Goal: Information Seeking & Learning: Learn about a topic

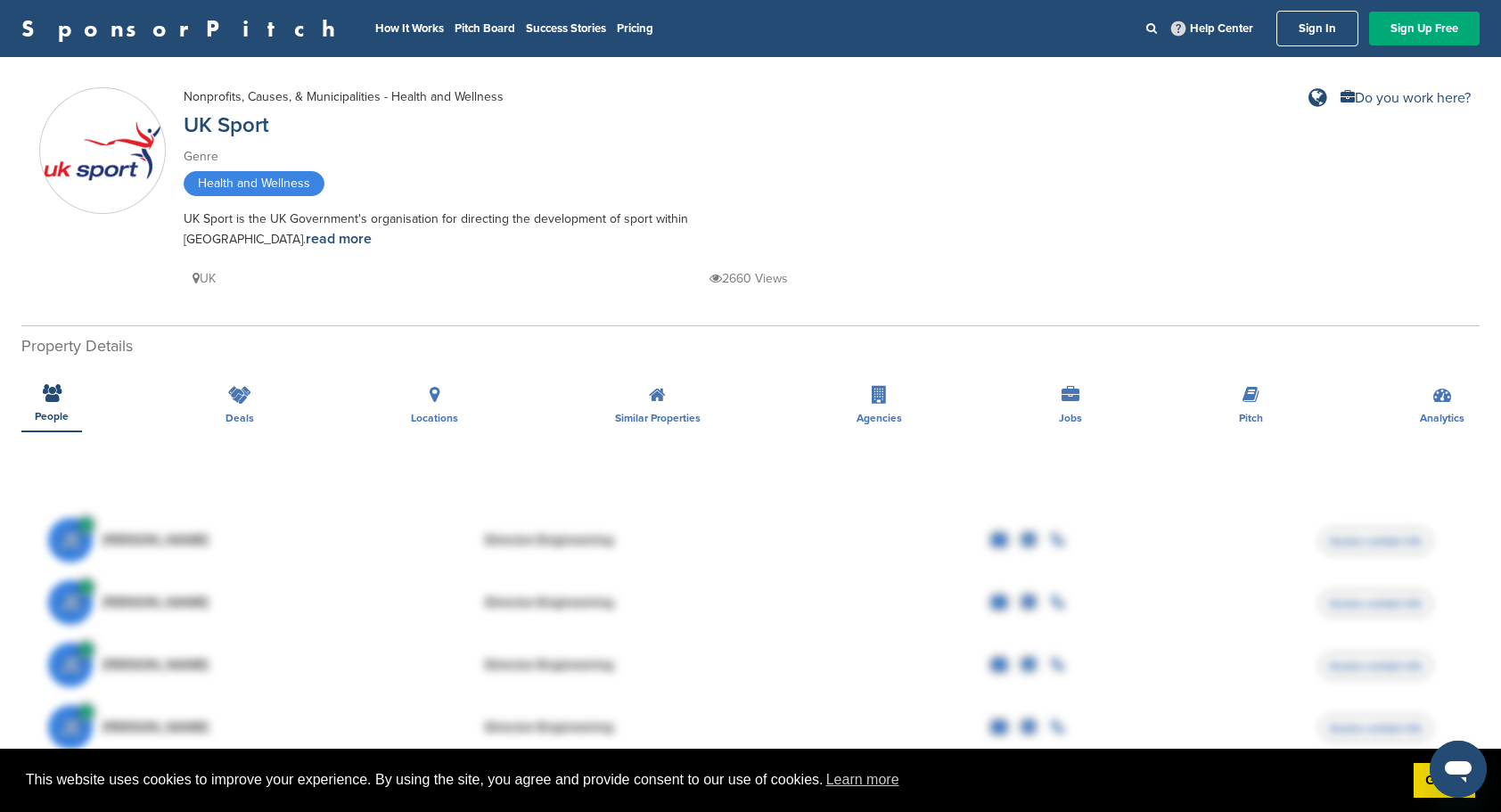
click at [118, 28] on link "SponsorPitch" at bounding box center [183, 29] width 325 height 23
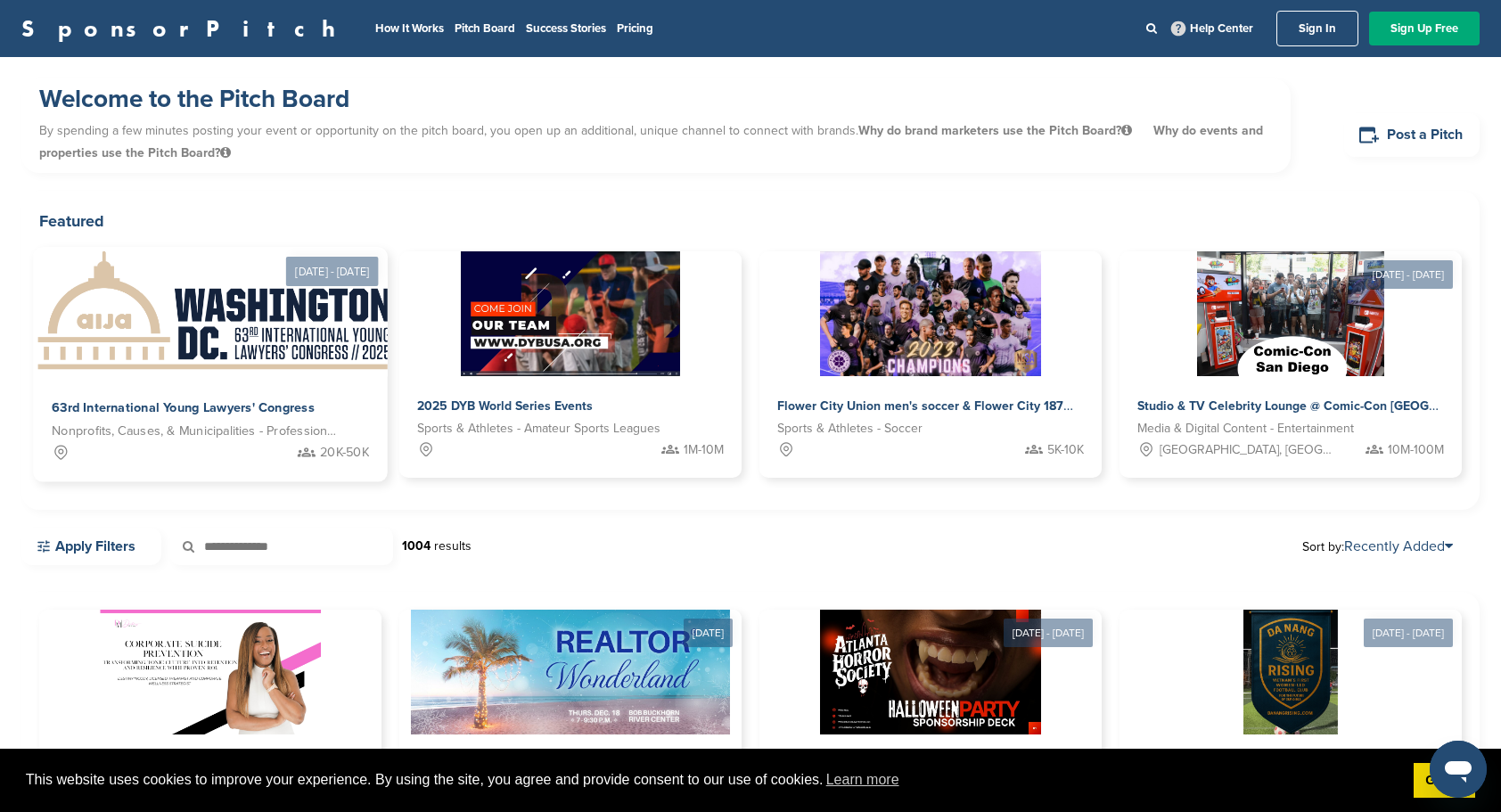
click at [208, 410] on span "63rd International Young Lawyers' Congress" at bounding box center [183, 408] width 263 height 16
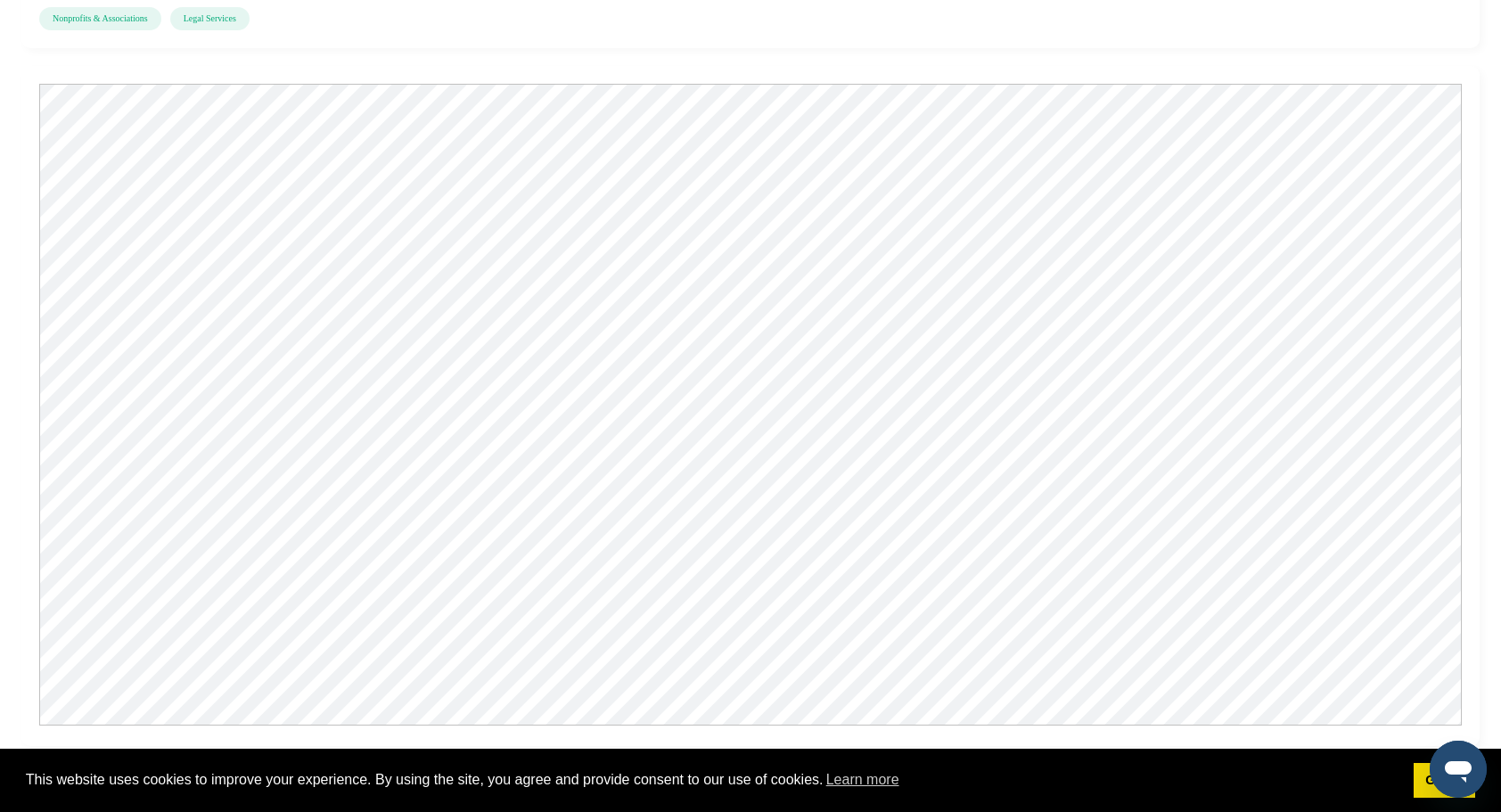
scroll to position [1960, 0]
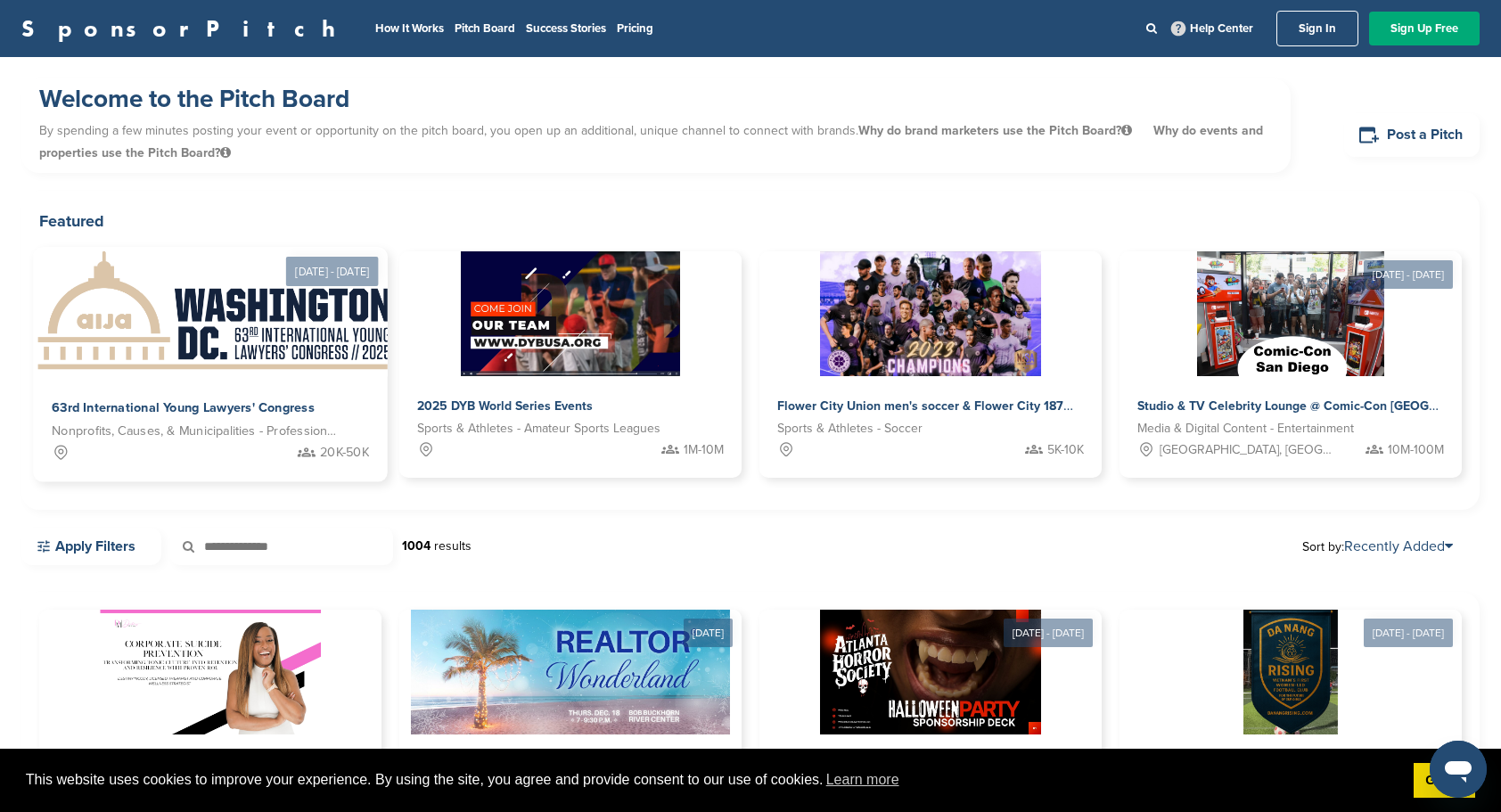
click at [267, 335] on img at bounding box center [216, 312] width 367 height 129
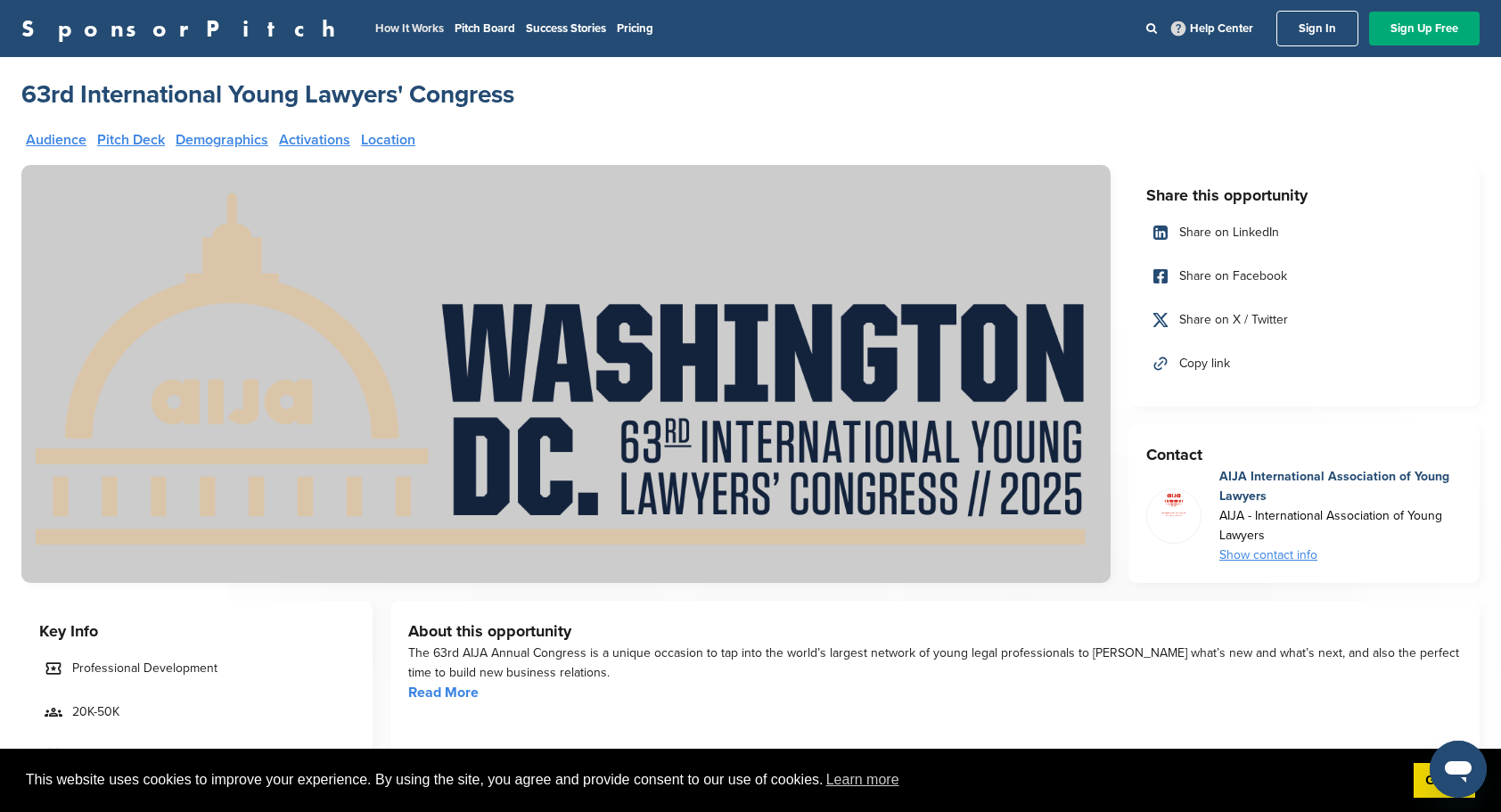
click at [375, 30] on link "How It Works" at bounding box center [409, 28] width 68 height 14
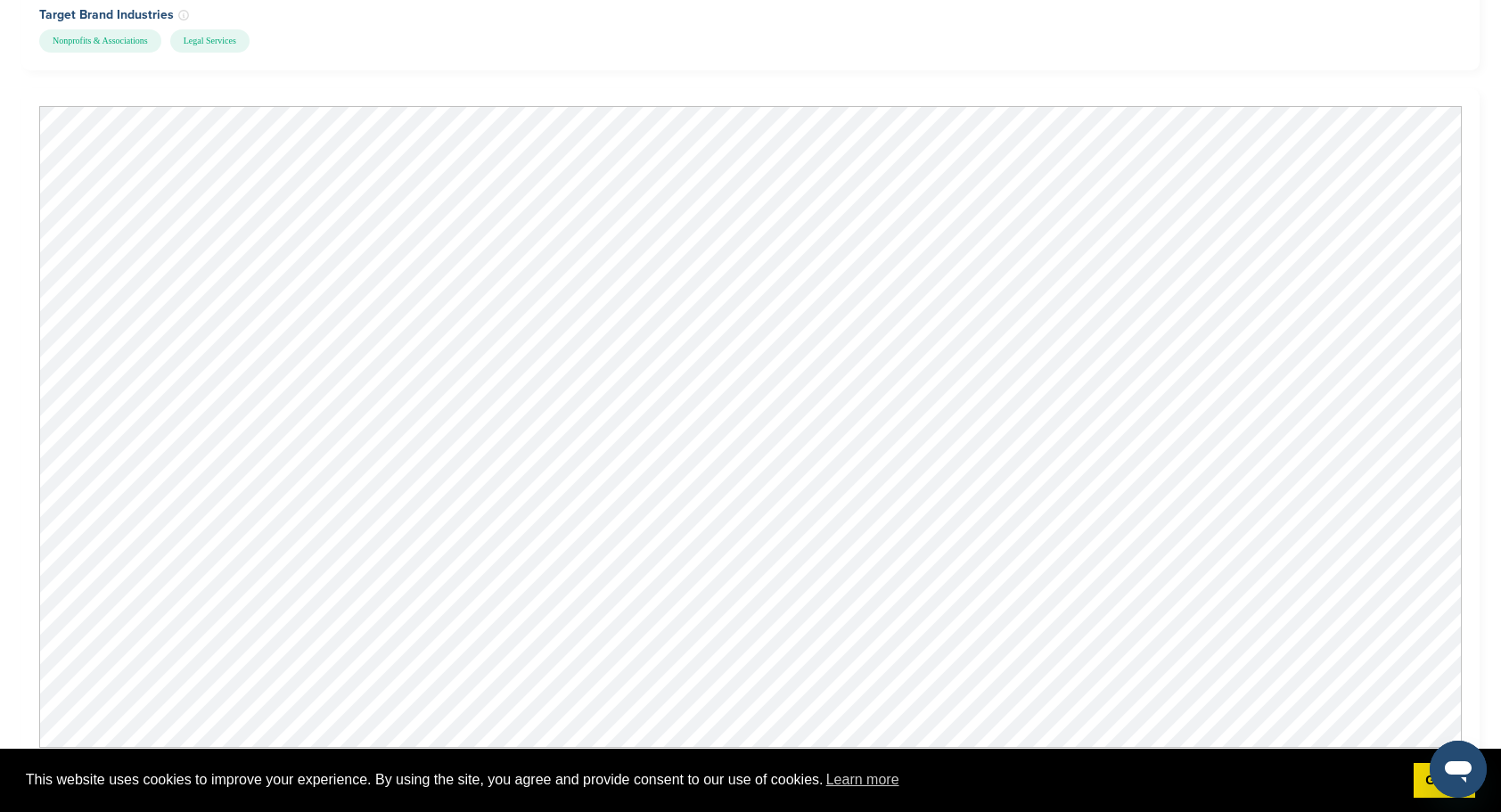
scroll to position [1960, 0]
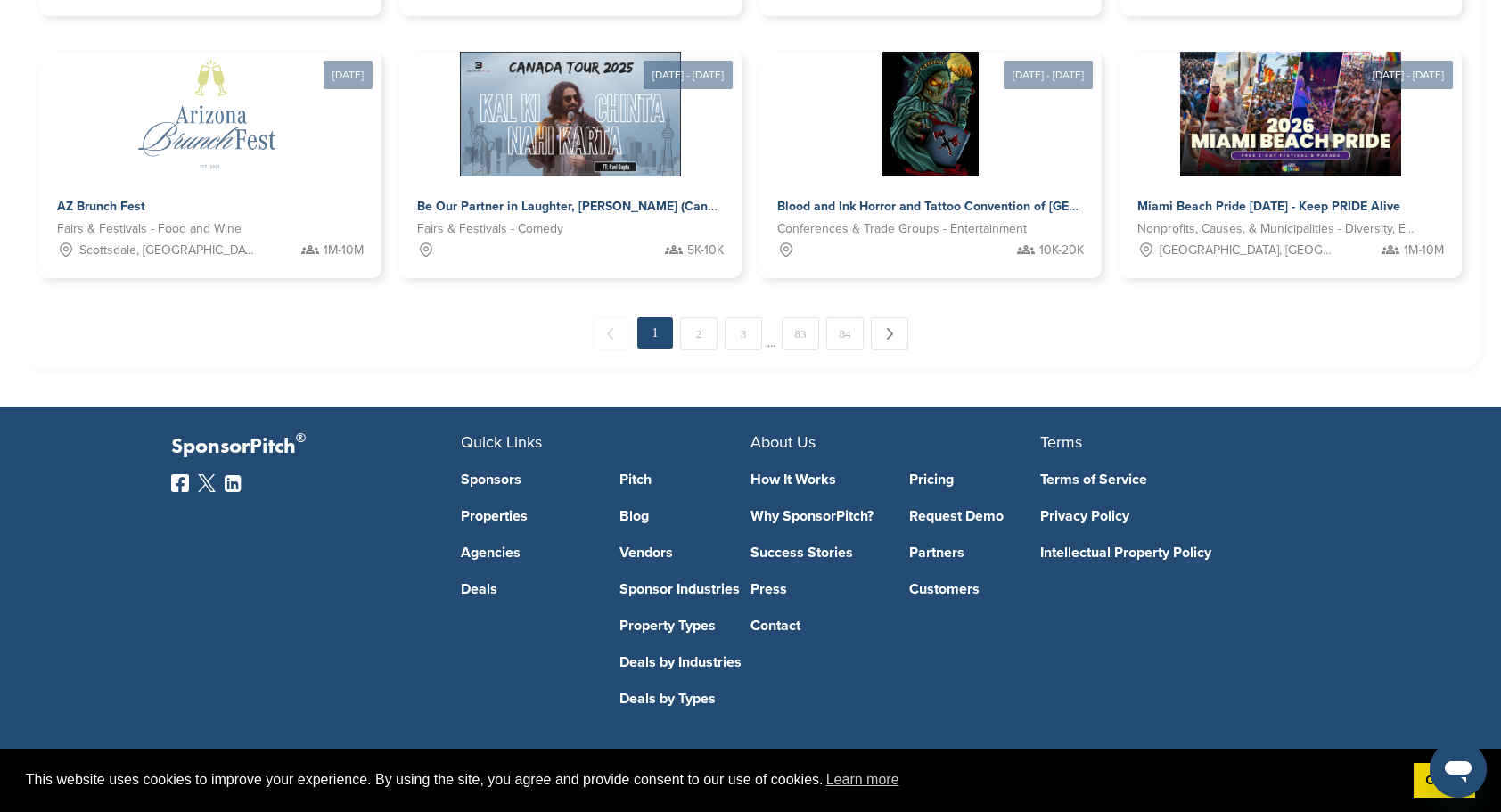
scroll to position [1085, 0]
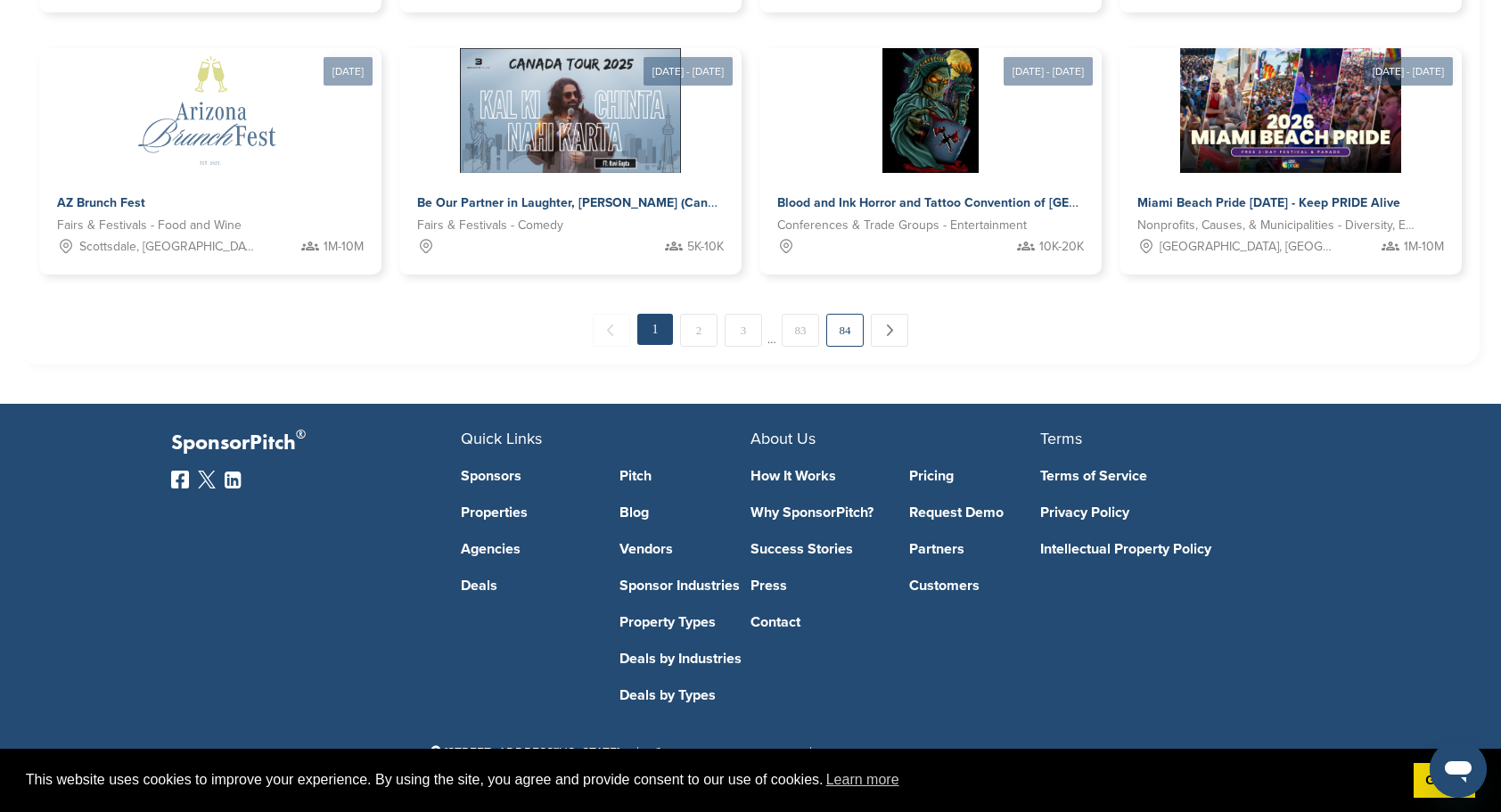
click at [832, 329] on link "84" at bounding box center [844, 330] width 38 height 33
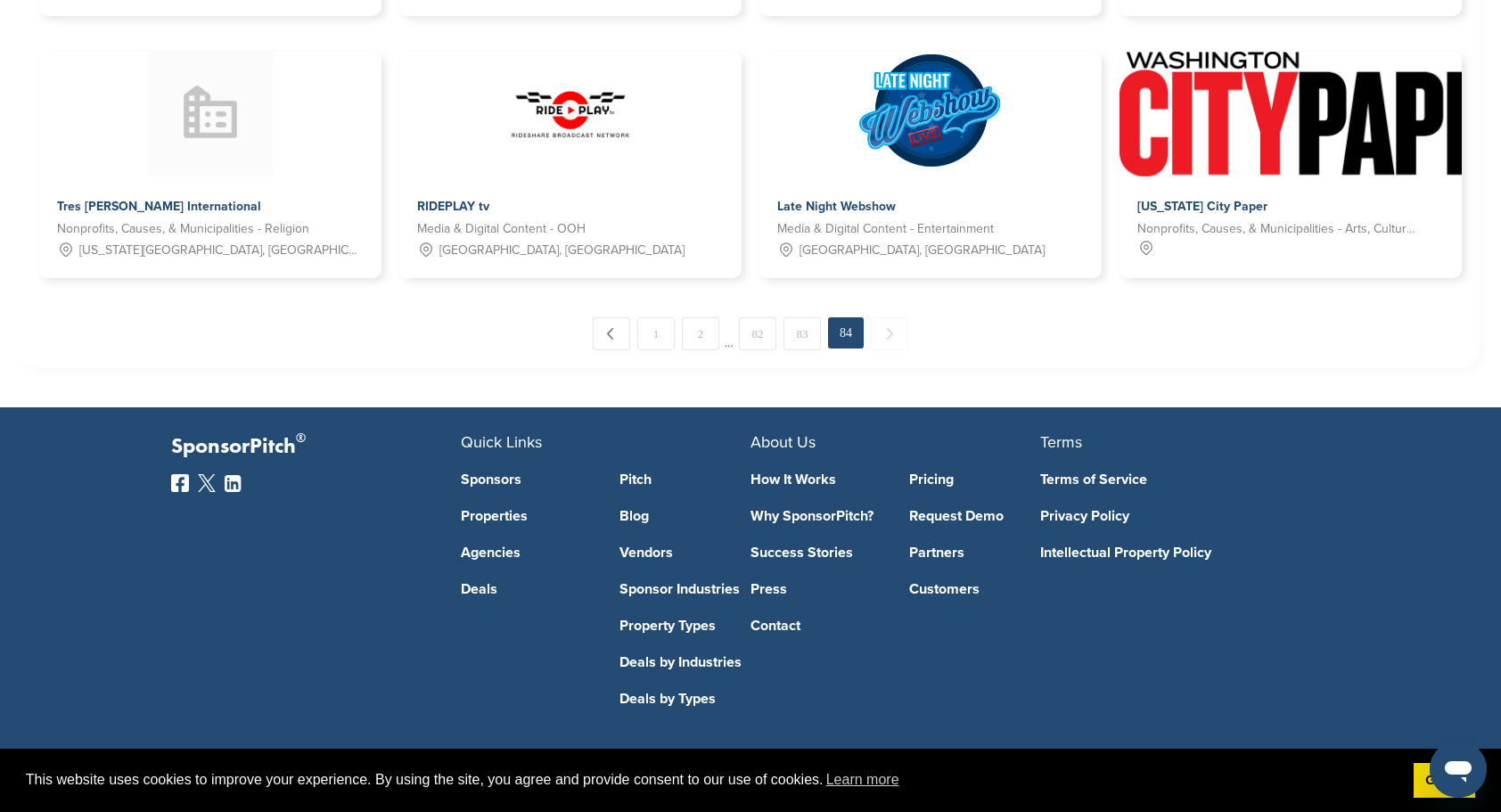
scroll to position [824, 0]
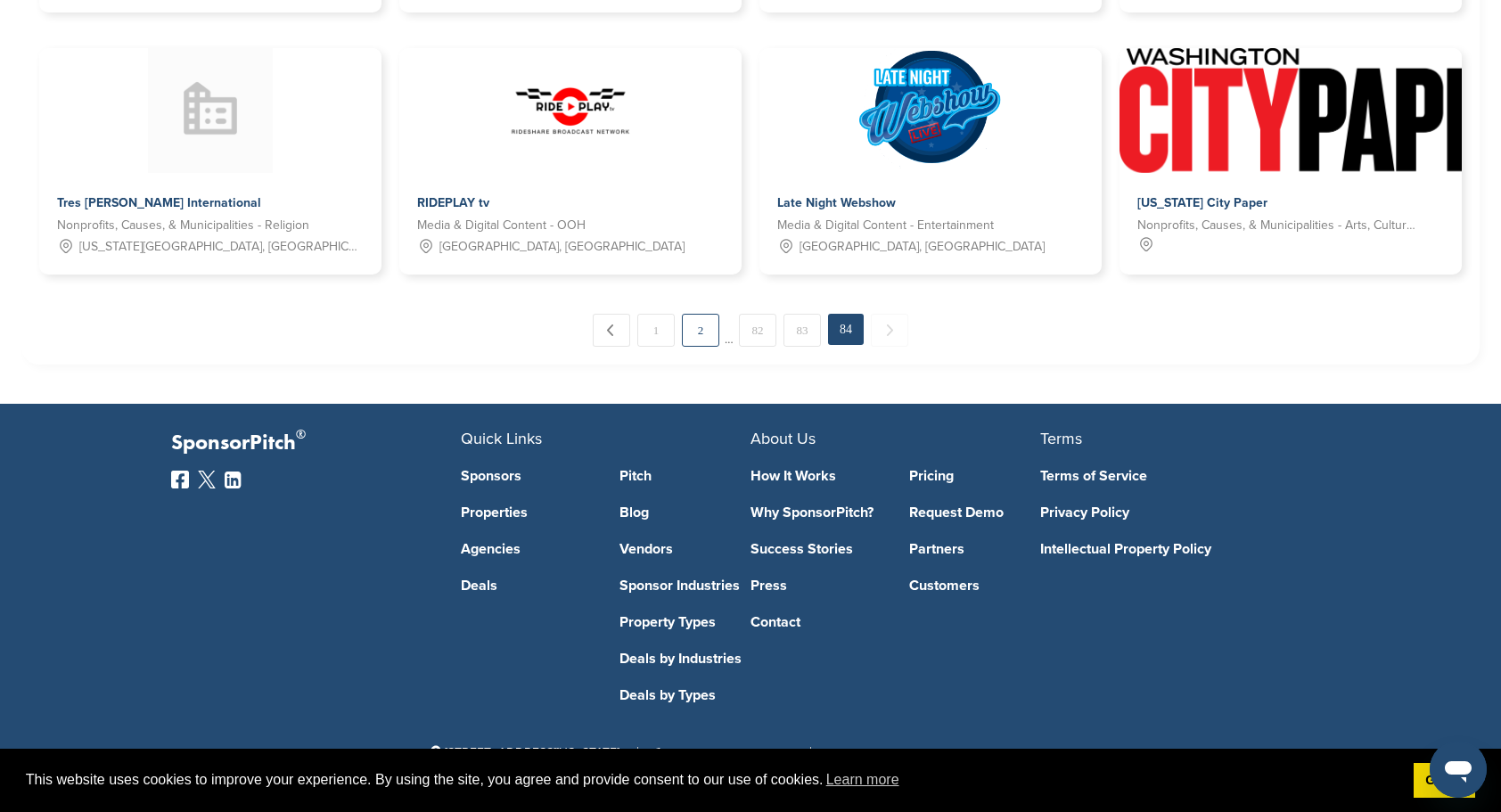
click at [690, 324] on link "2" at bounding box center [700, 330] width 38 height 33
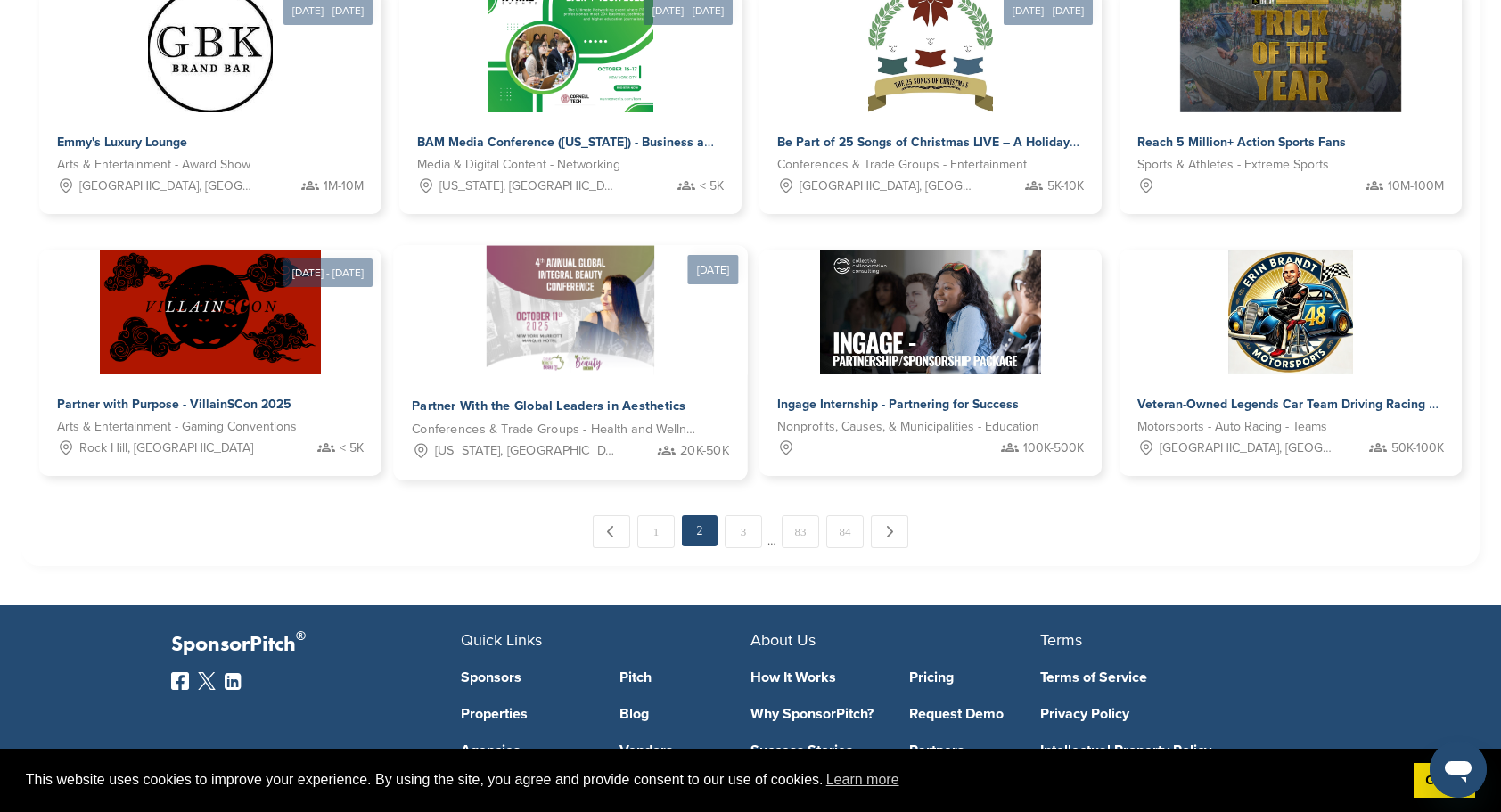
scroll to position [944, 0]
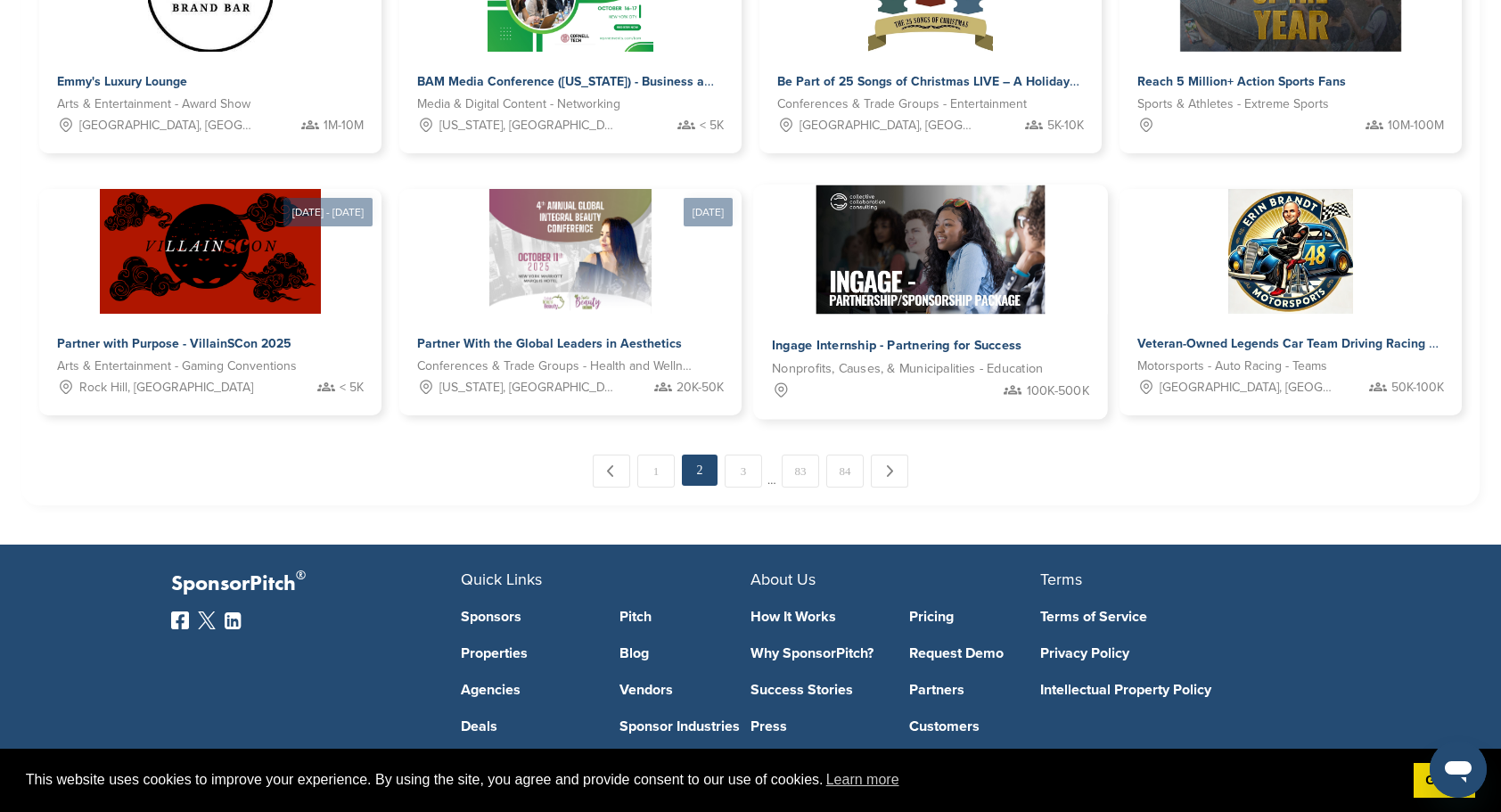
click at [891, 353] on div "Ingage Internship - Partnering for Success" at bounding box center [911, 346] width 278 height 26
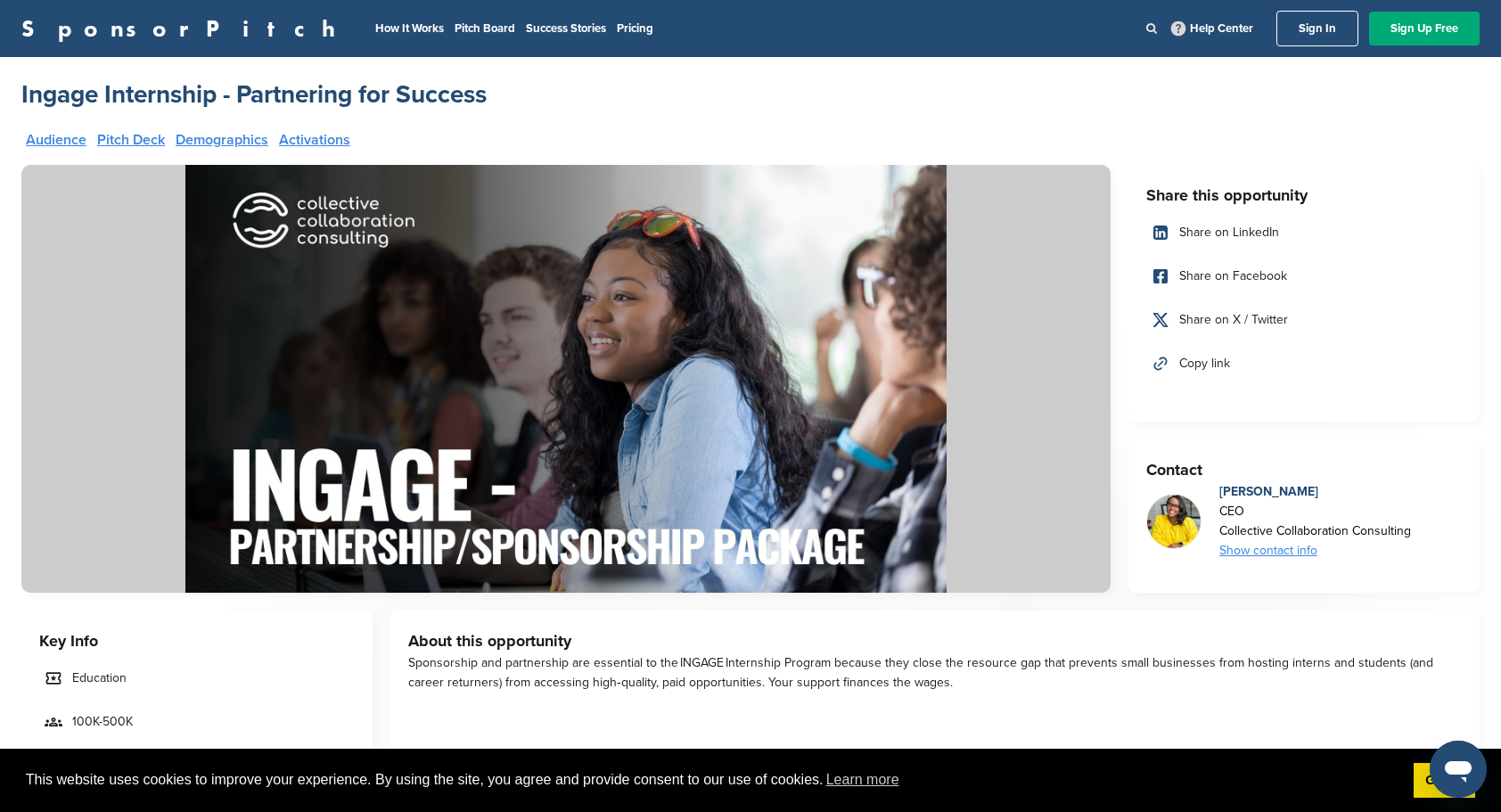
click at [1150, 27] on icon at bounding box center [1151, 28] width 11 height 12
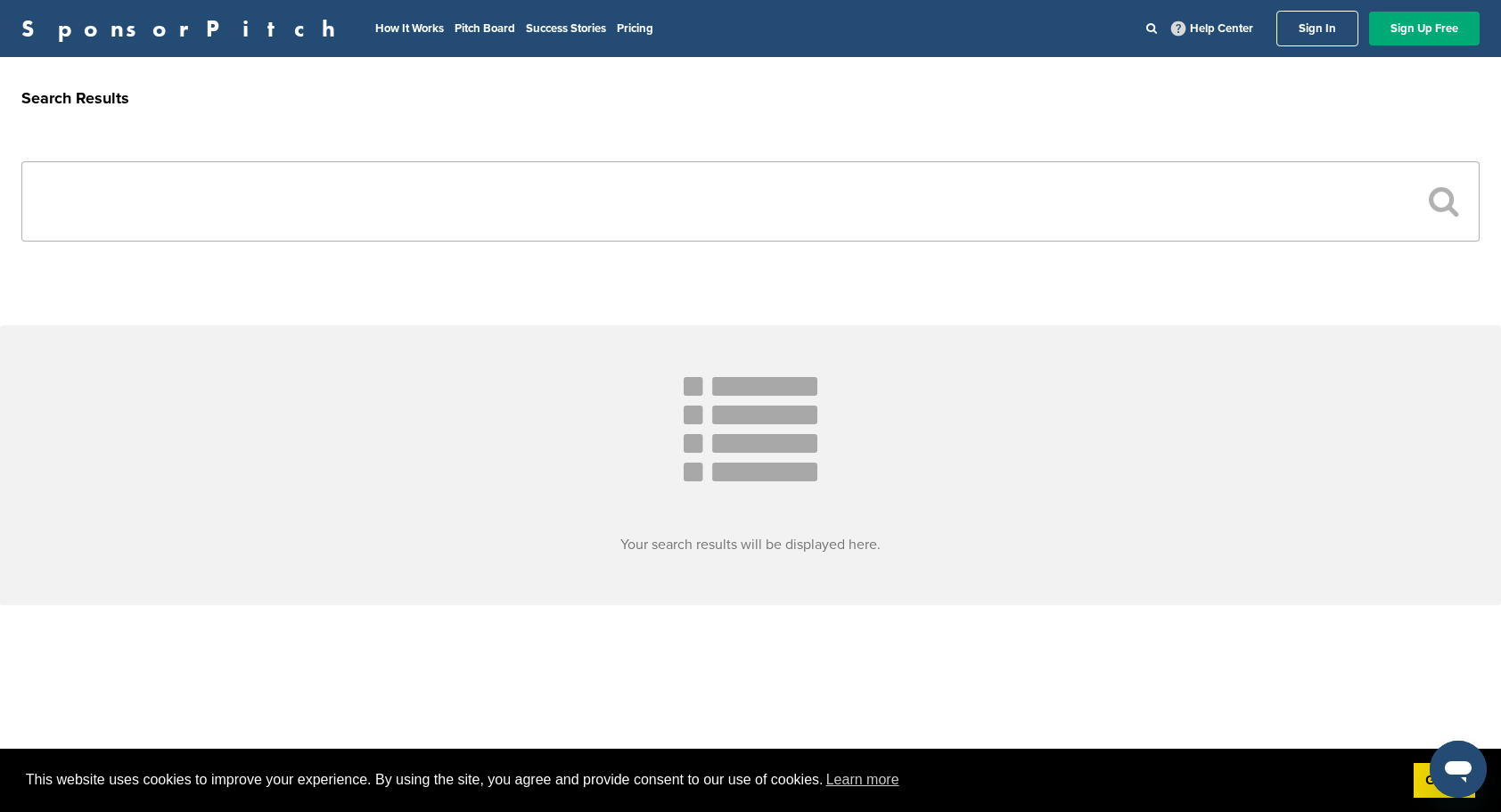
click at [1427, 203] on input "text" at bounding box center [750, 201] width 1458 height 80
click at [1249, 213] on input "text" at bounding box center [750, 201] width 1458 height 80
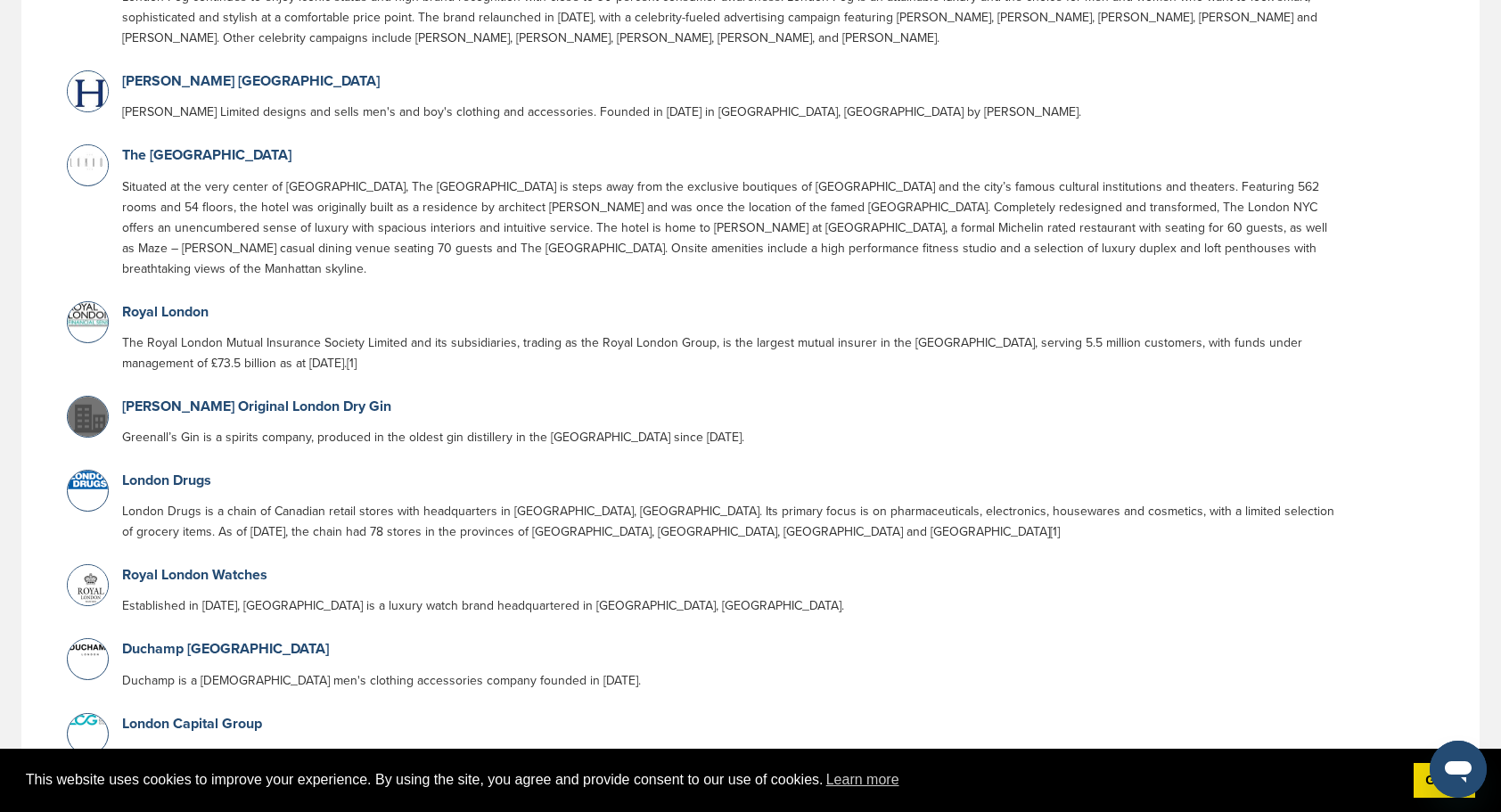
scroll to position [534, 0]
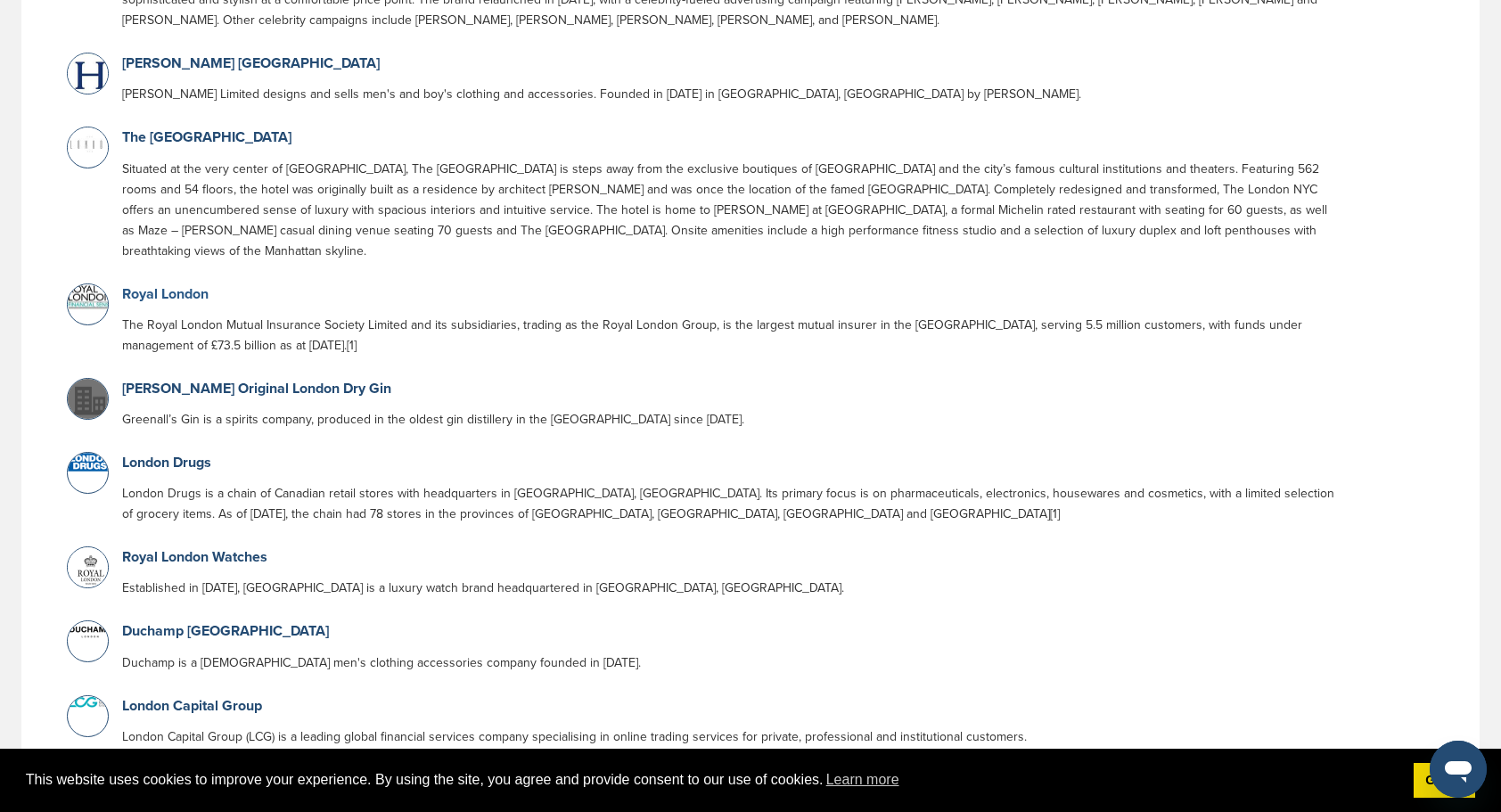
type input "******"
click at [155, 285] on link "Royal London" at bounding box center [166, 294] width 87 height 17
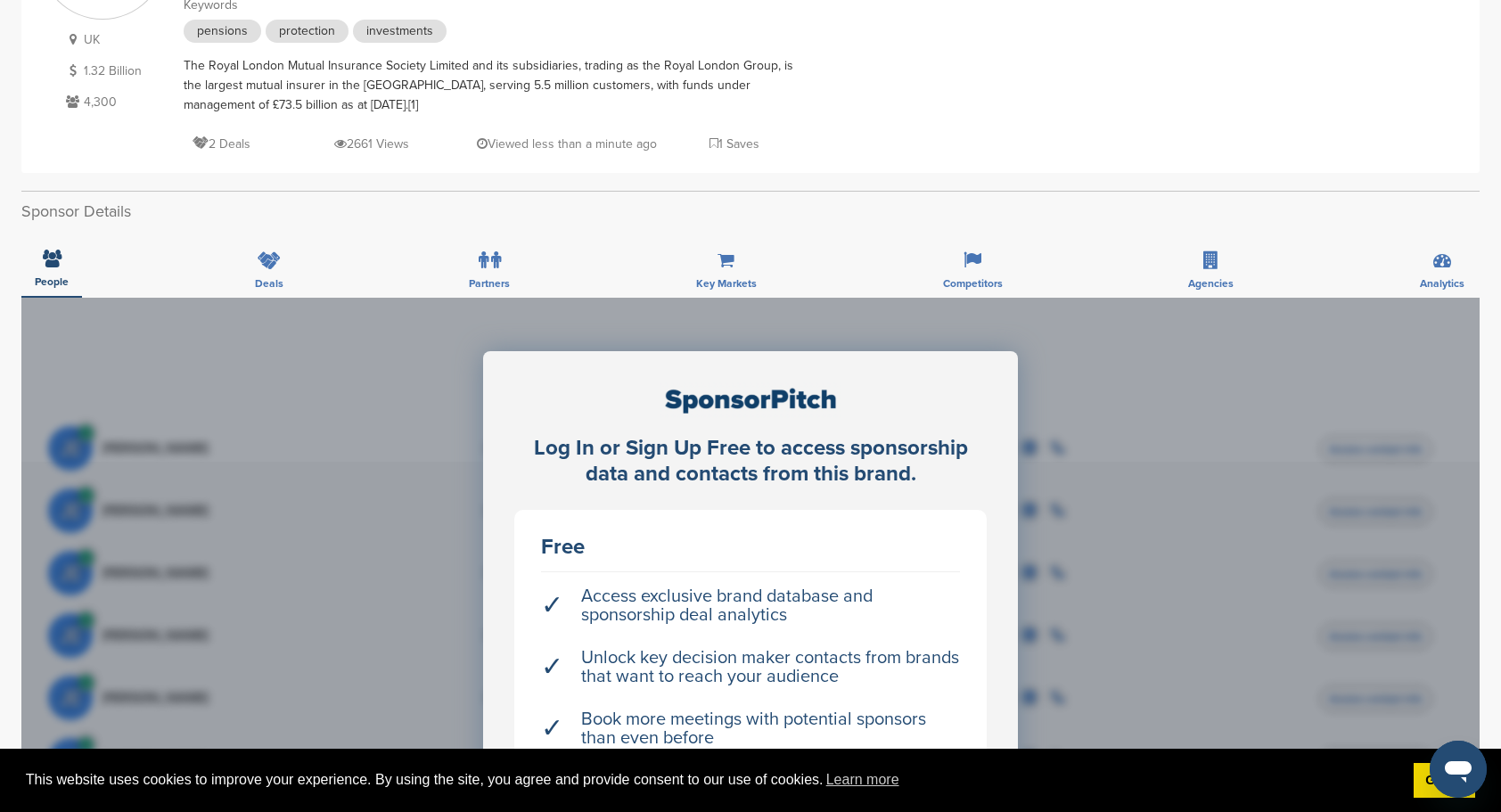
scroll to position [178, 0]
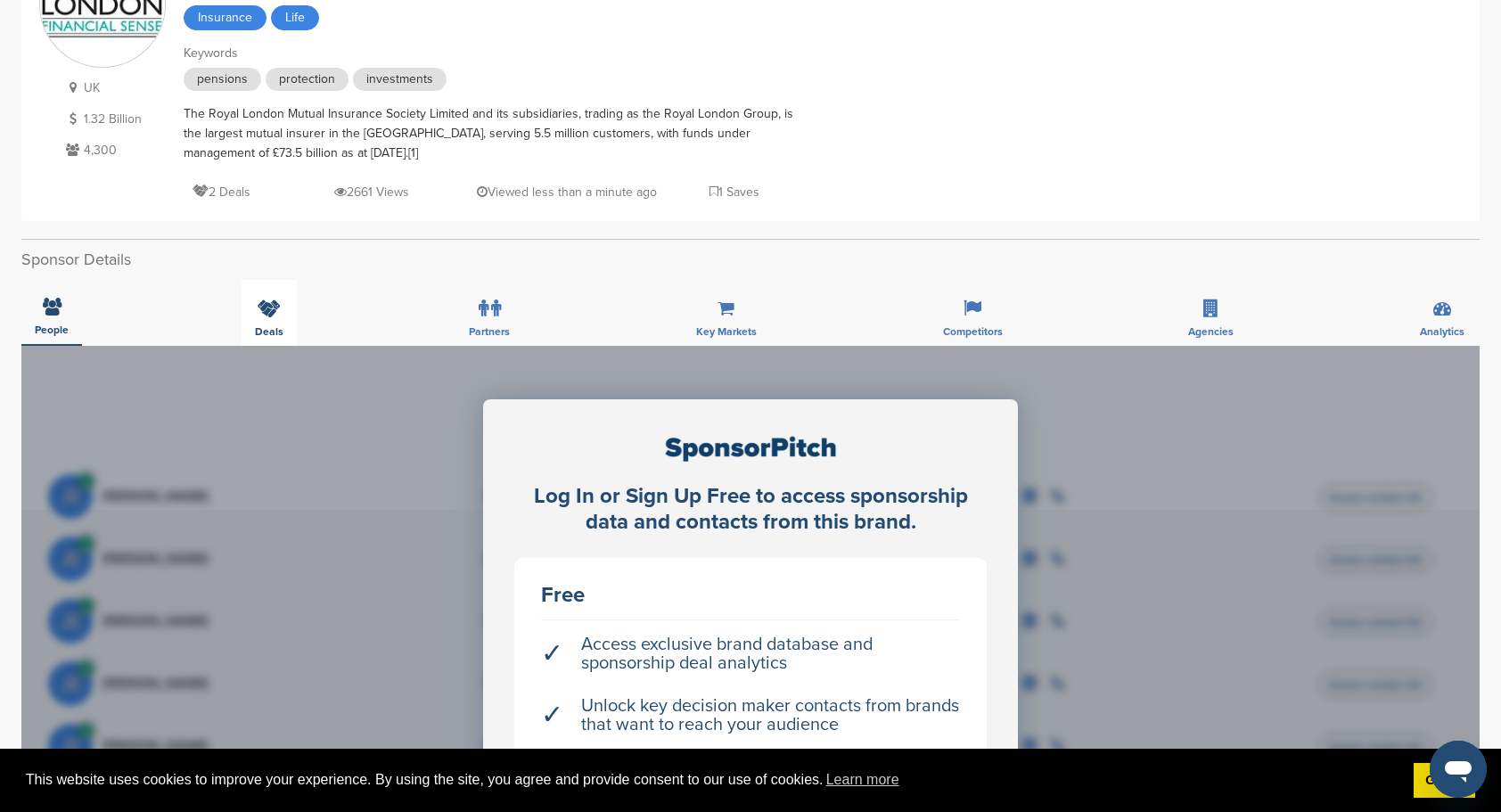
click at [273, 299] on icon at bounding box center [269, 308] width 23 height 17
click at [486, 313] on icon at bounding box center [483, 308] width 10 height 17
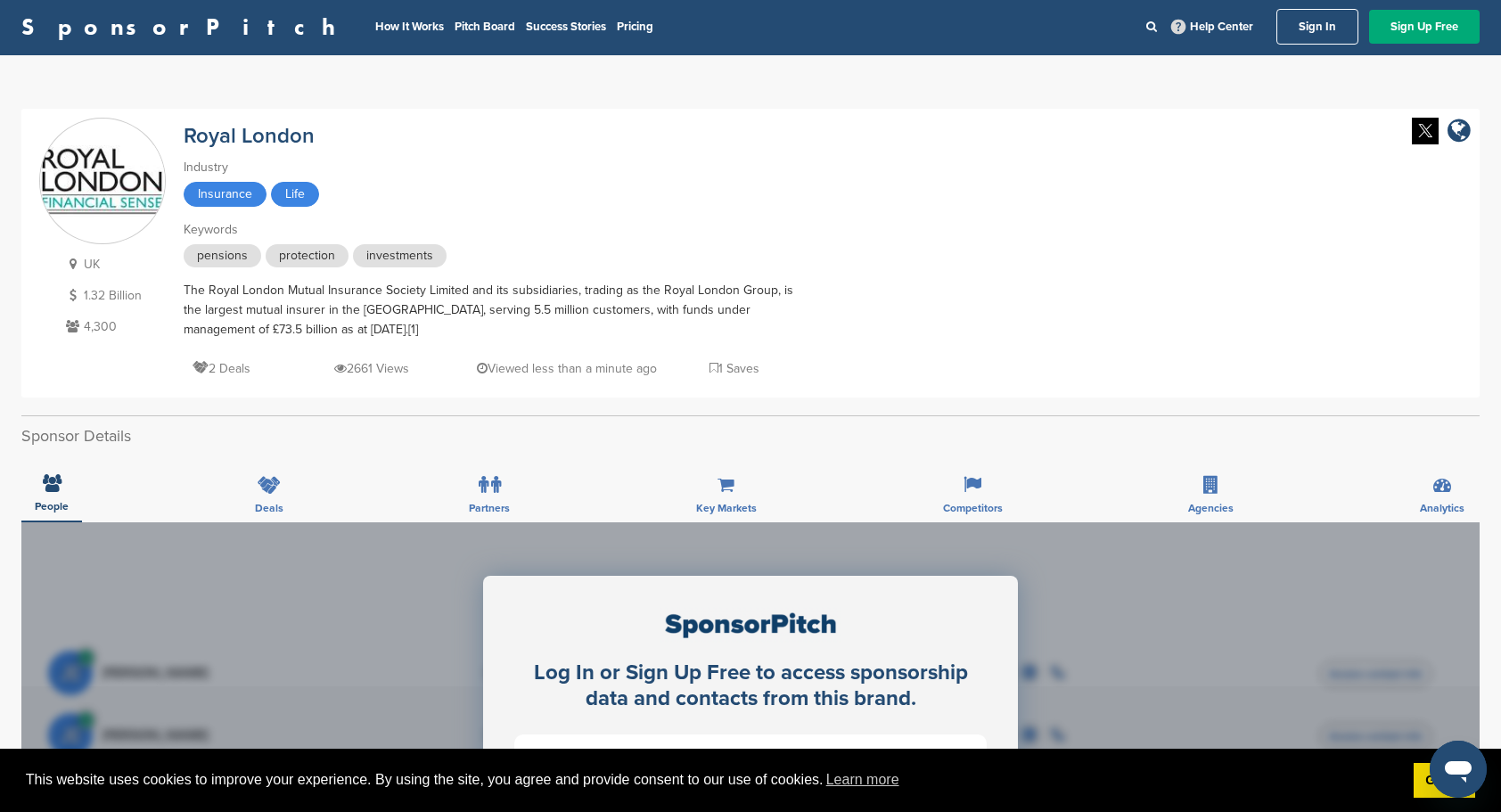
scroll to position [0, 0]
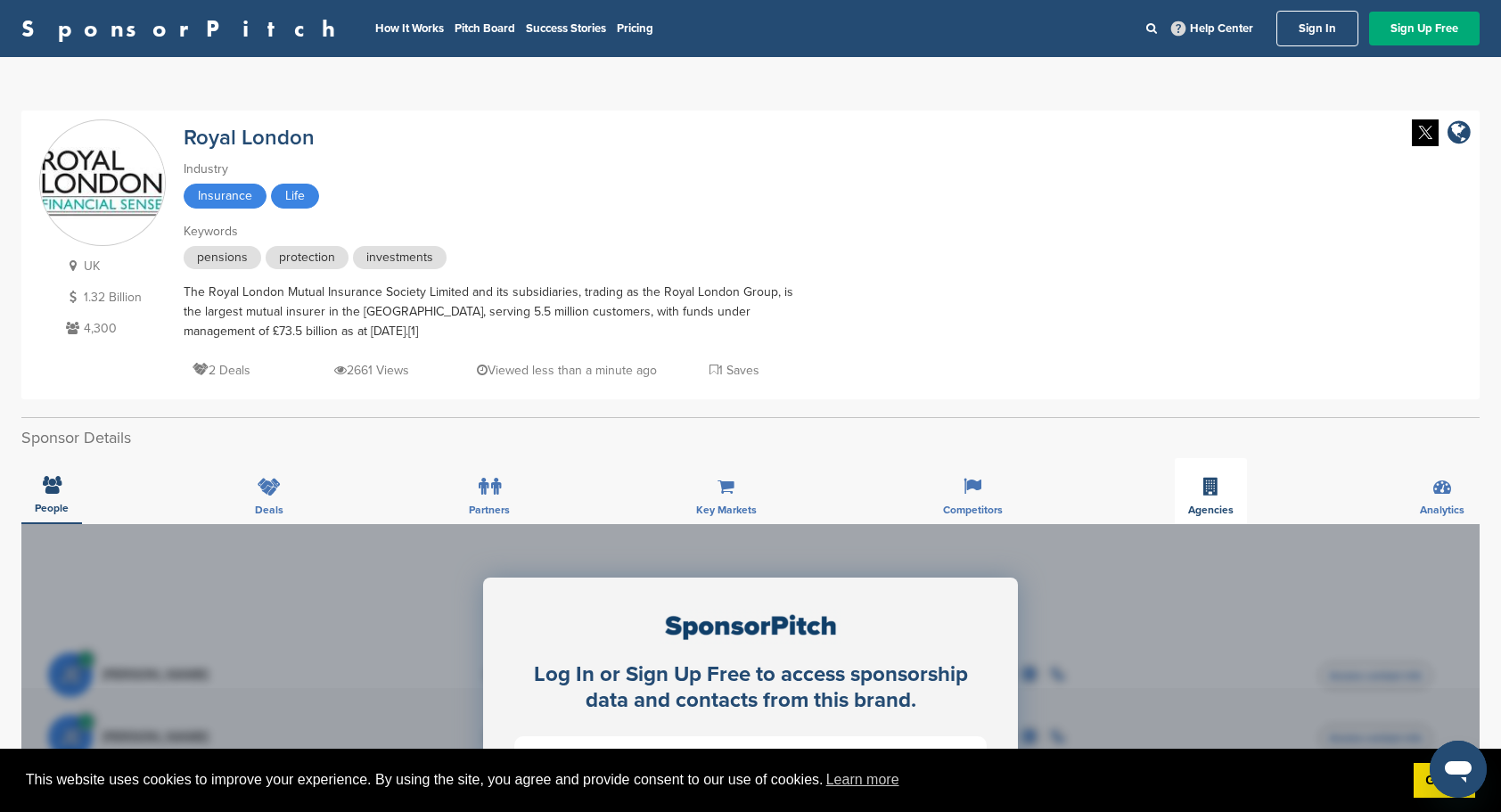
click at [1215, 497] on div "Agencies" at bounding box center [1211, 491] width 72 height 66
click at [1445, 485] on icon at bounding box center [1441, 486] width 17 height 17
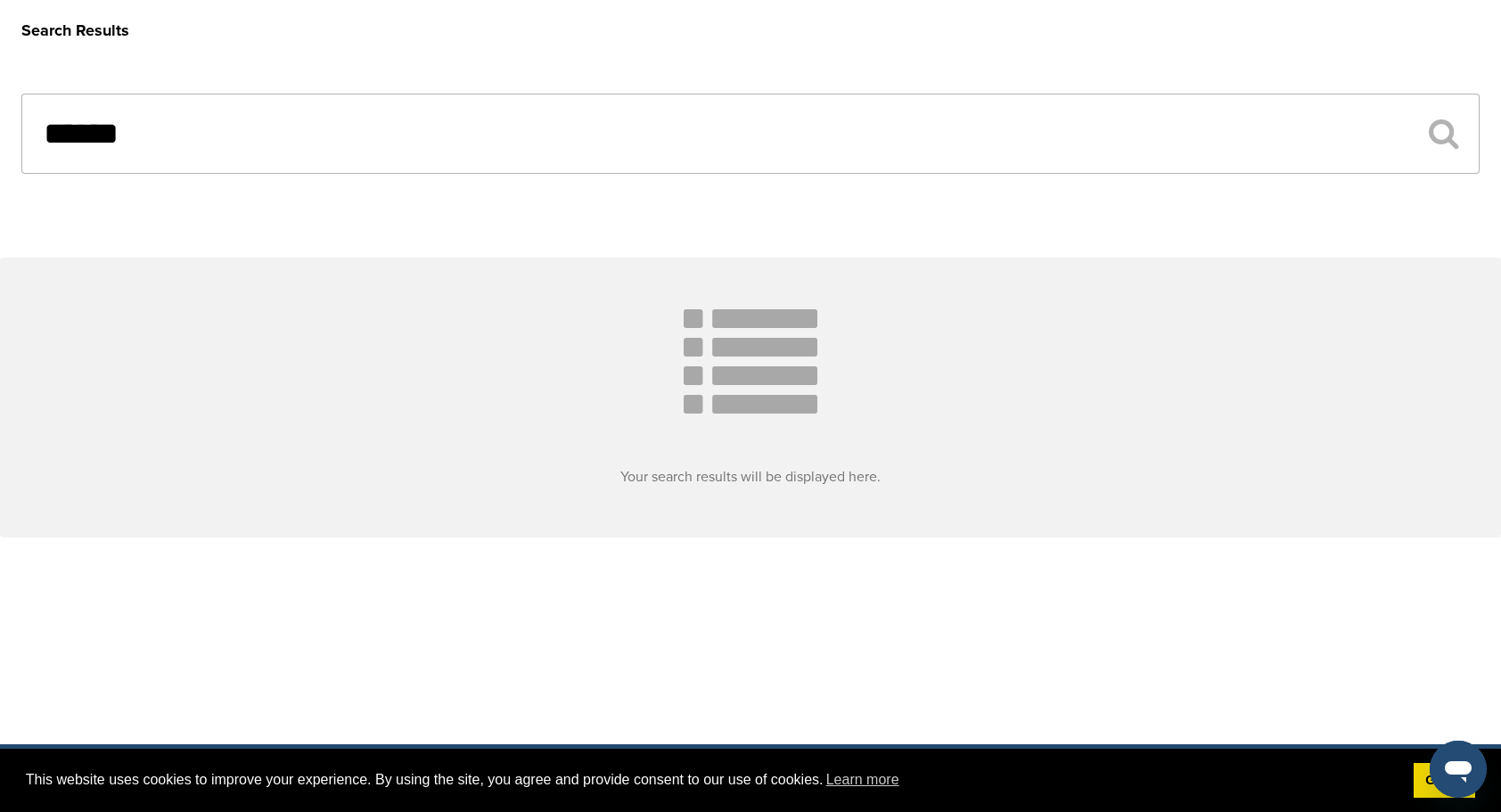
scroll to position [53, 0]
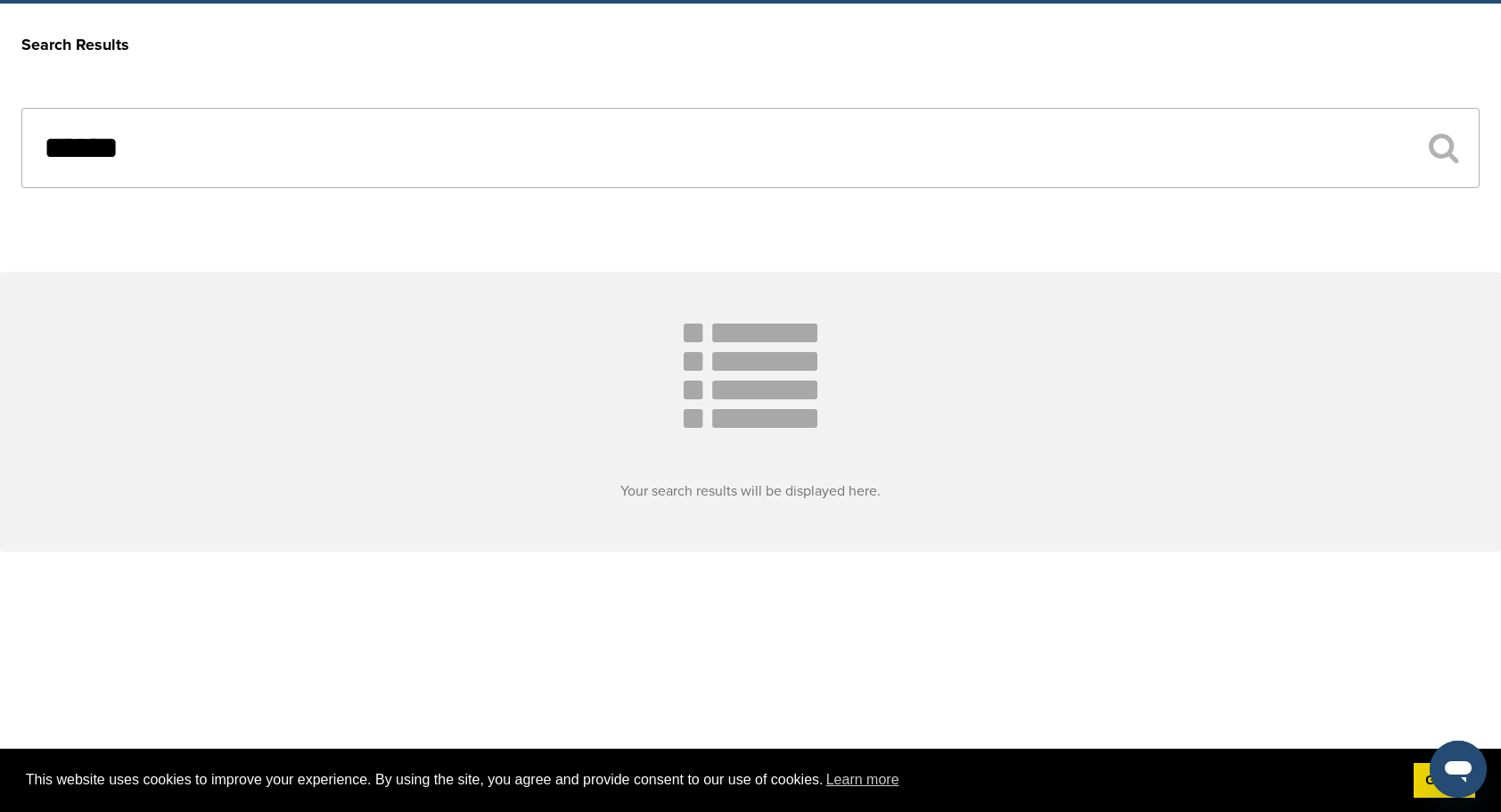
click at [169, 149] on input "******" at bounding box center [750, 148] width 1458 height 80
click at [1426, 149] on input "******" at bounding box center [750, 148] width 1458 height 80
click at [1445, 147] on icon at bounding box center [1443, 148] width 29 height 32
click at [576, 156] on input "******" at bounding box center [750, 148] width 1458 height 80
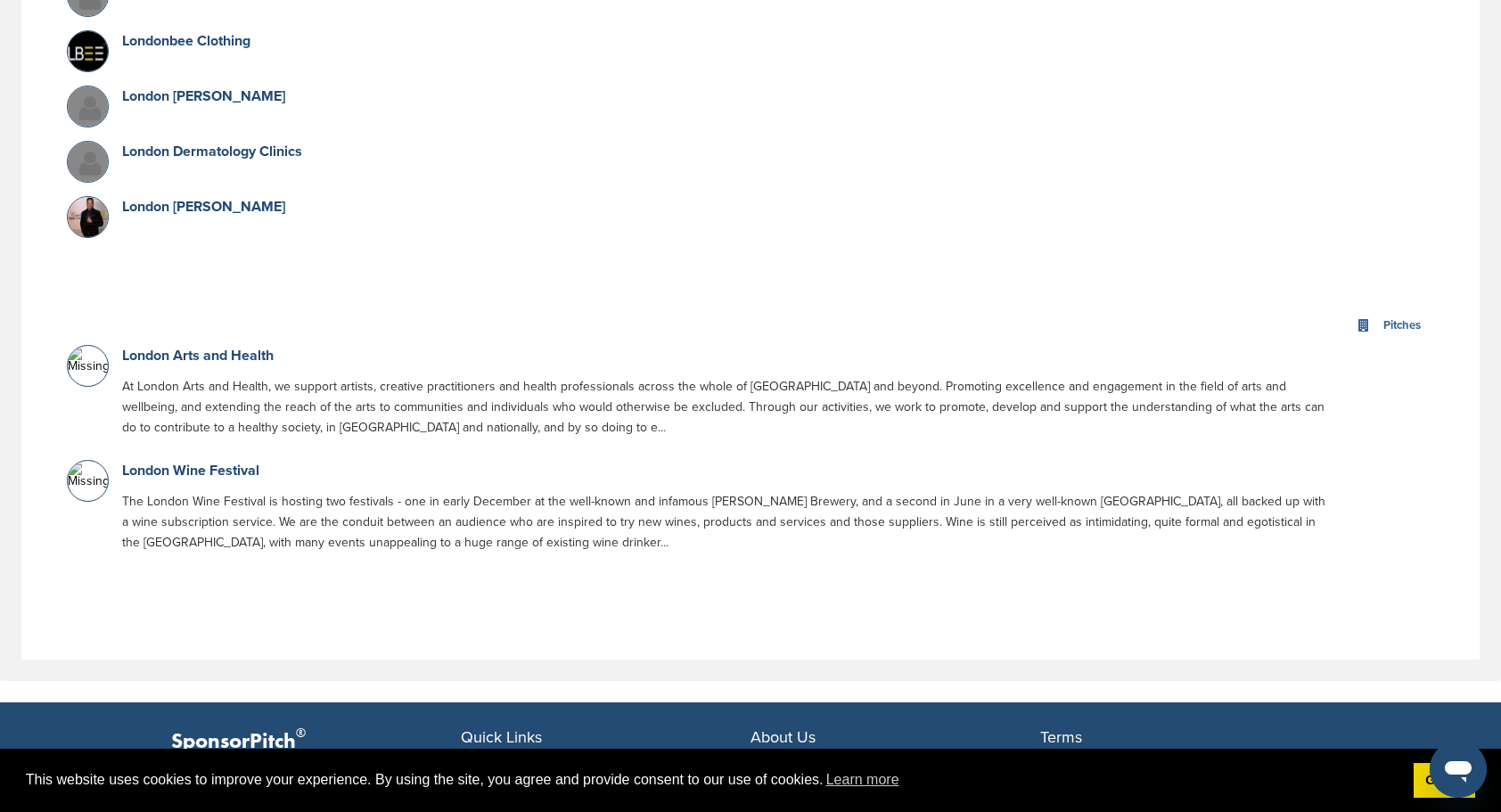
scroll to position [4843, 0]
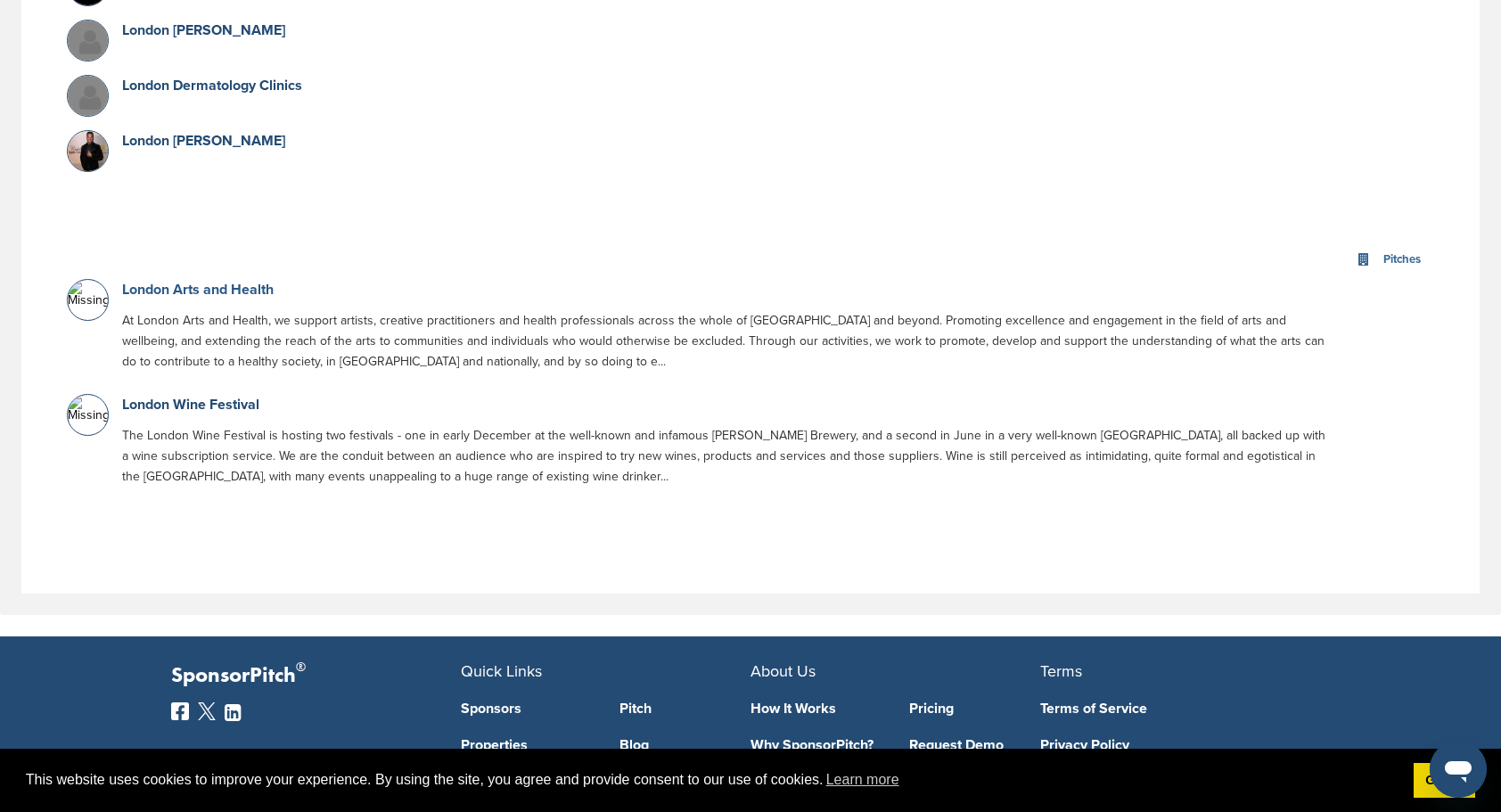
click at [205, 281] on link "London Arts and Health" at bounding box center [198, 289] width 151 height 17
